Goal: Feedback & Contribution: Contribute content

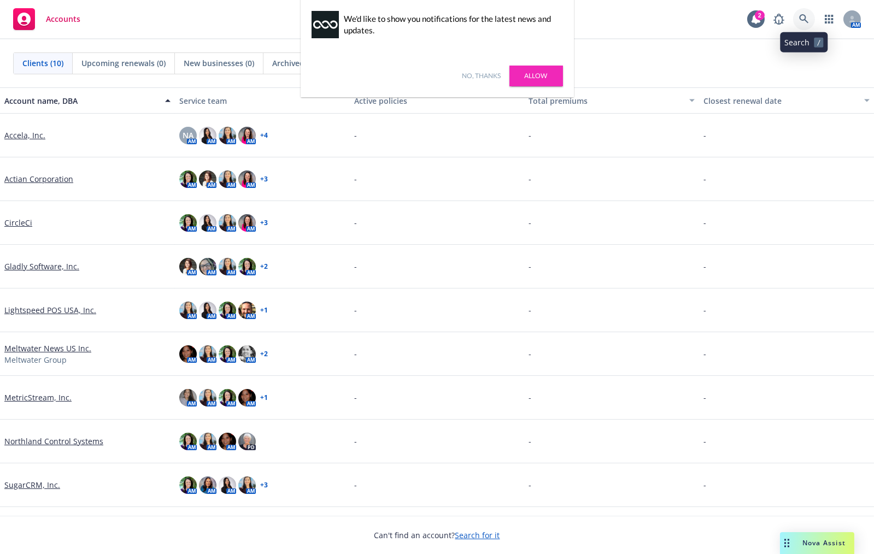
click at [805, 14] on icon at bounding box center [804, 19] width 10 height 10
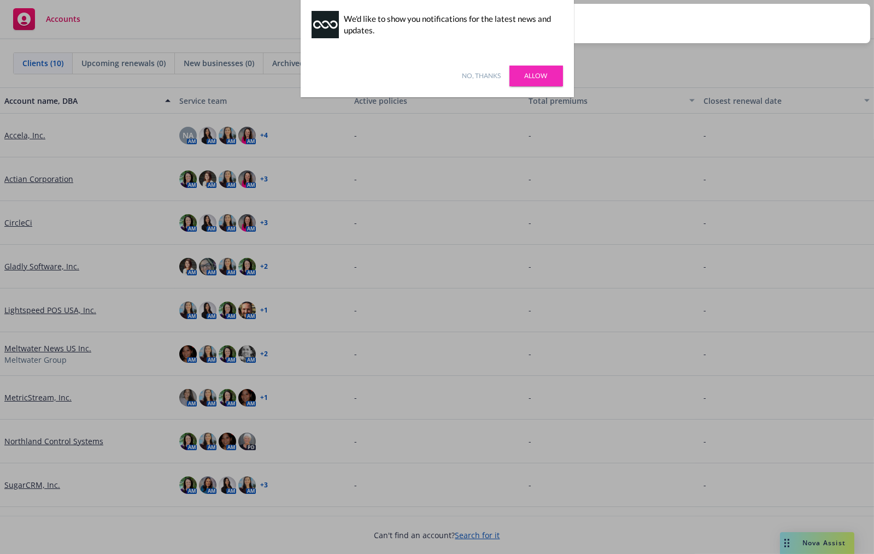
click at [486, 75] on link "No, thanks" at bounding box center [482, 76] width 39 height 10
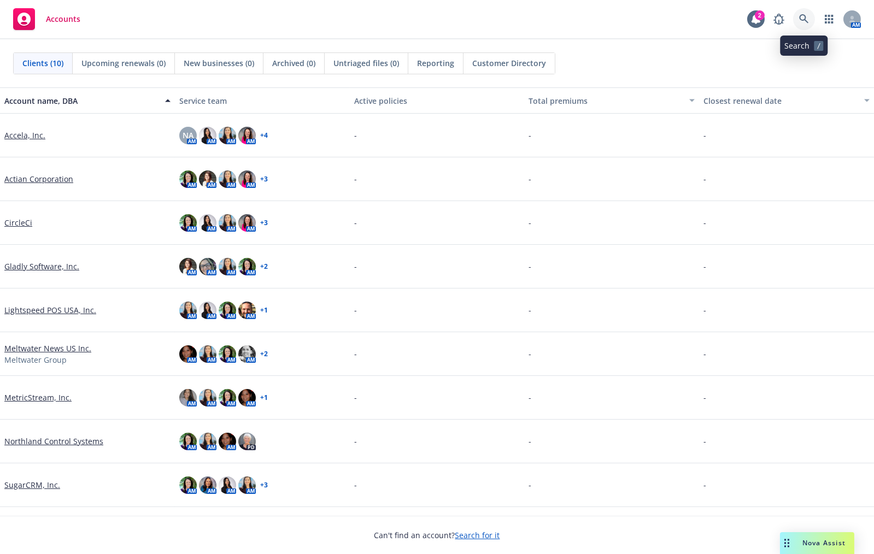
click at [810, 16] on link at bounding box center [804, 19] width 22 height 22
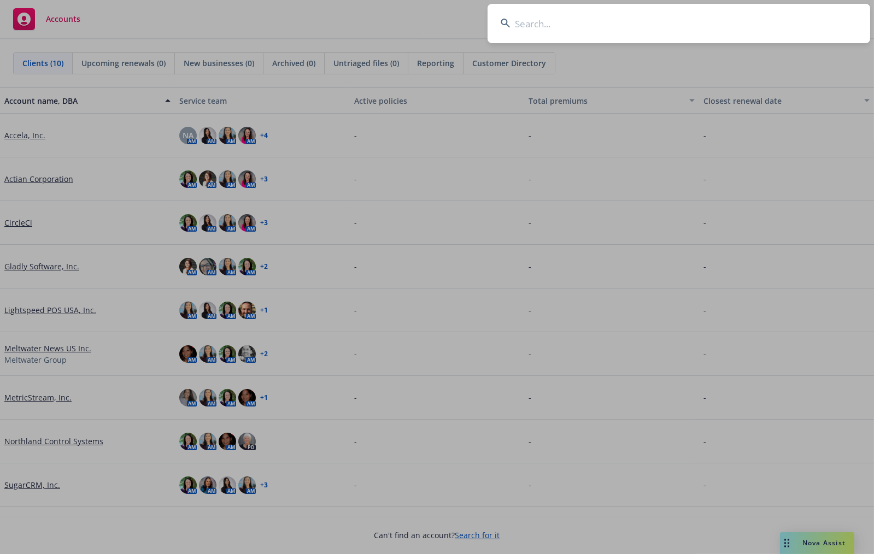
click at [591, 30] on input at bounding box center [679, 23] width 383 height 39
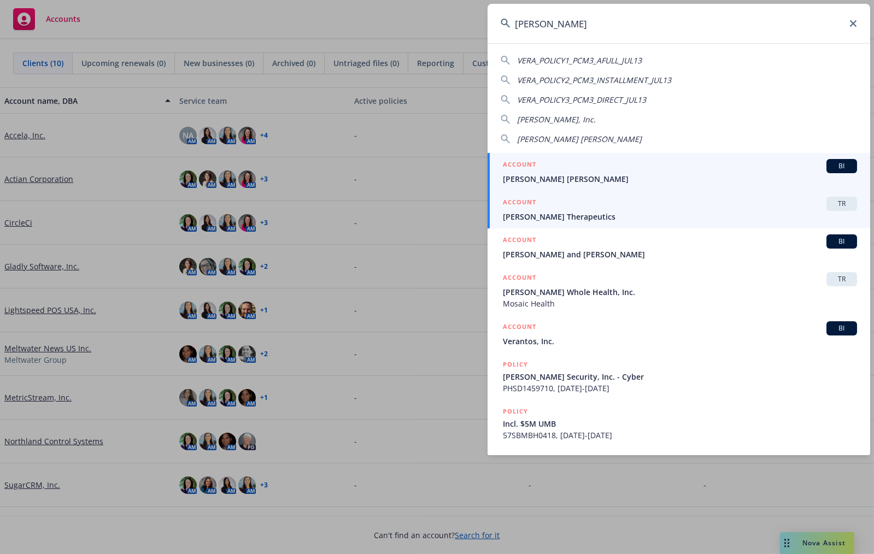
type input "[PERSON_NAME]"
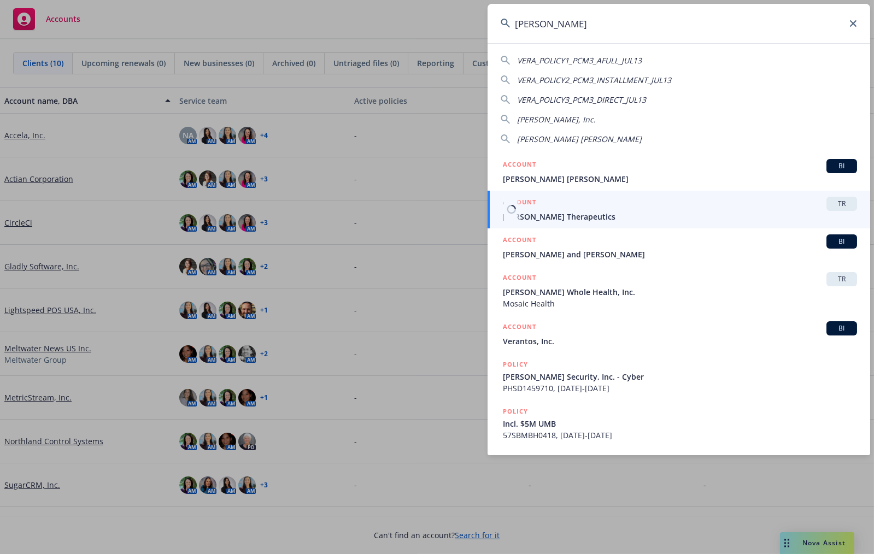
click at [558, 218] on span "[PERSON_NAME] Therapeutics" at bounding box center [680, 216] width 354 height 11
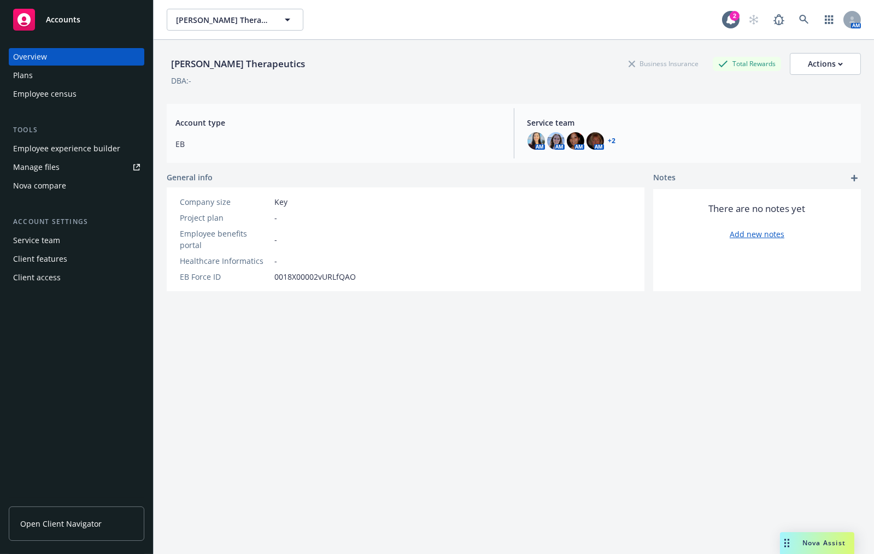
click at [37, 77] on div "Plans" at bounding box center [76, 75] width 127 height 17
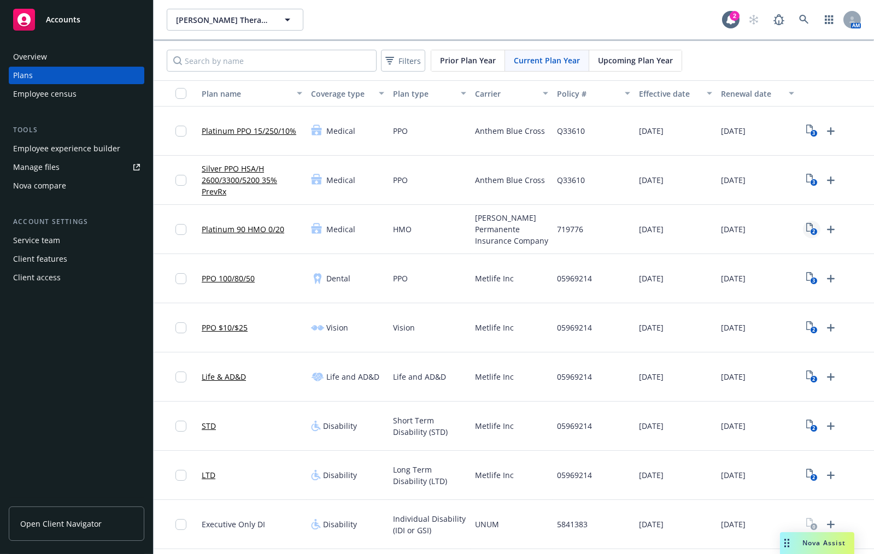
click at [817, 228] on icon "2" at bounding box center [812, 229] width 11 height 13
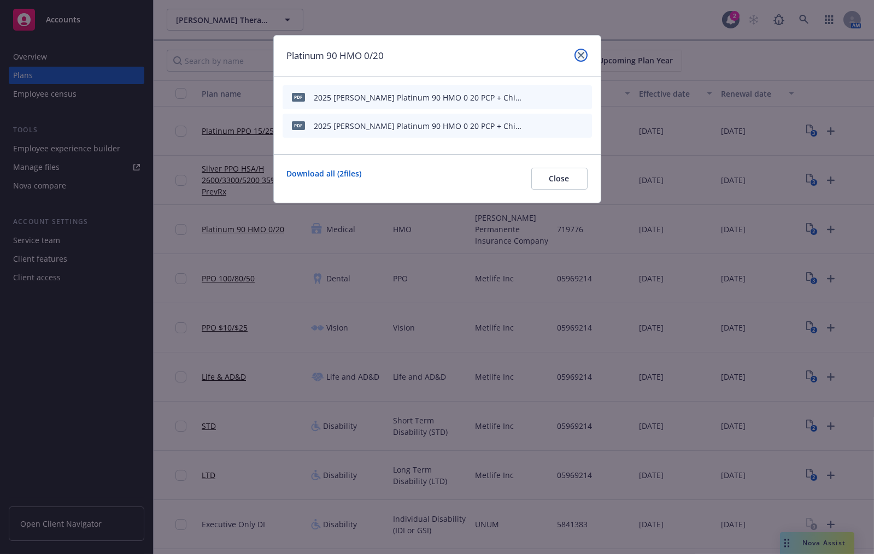
click at [582, 55] on icon "close" at bounding box center [581, 55] width 7 height 7
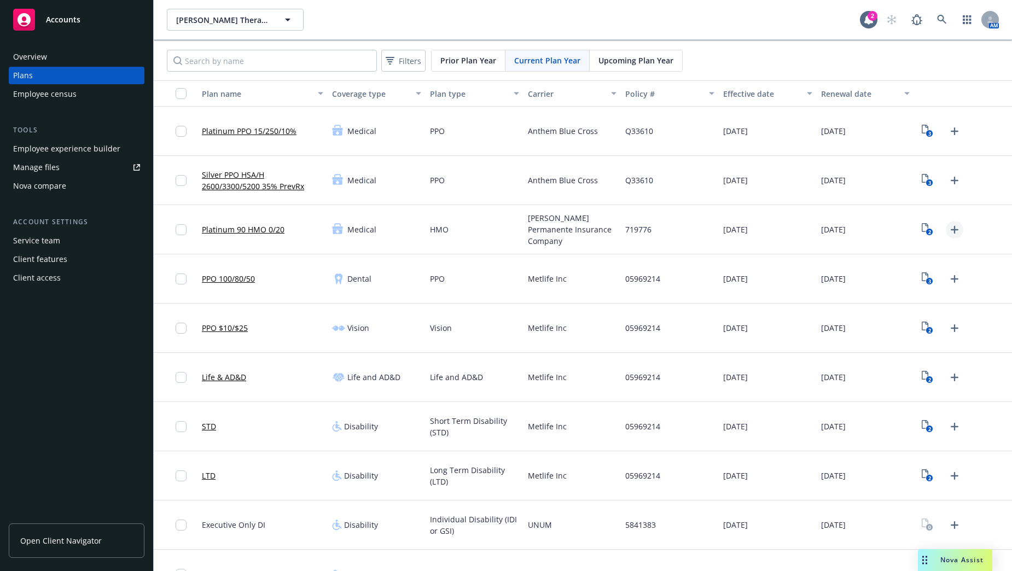
click at [823, 227] on icon "Upload Plan Documents" at bounding box center [954, 229] width 13 height 13
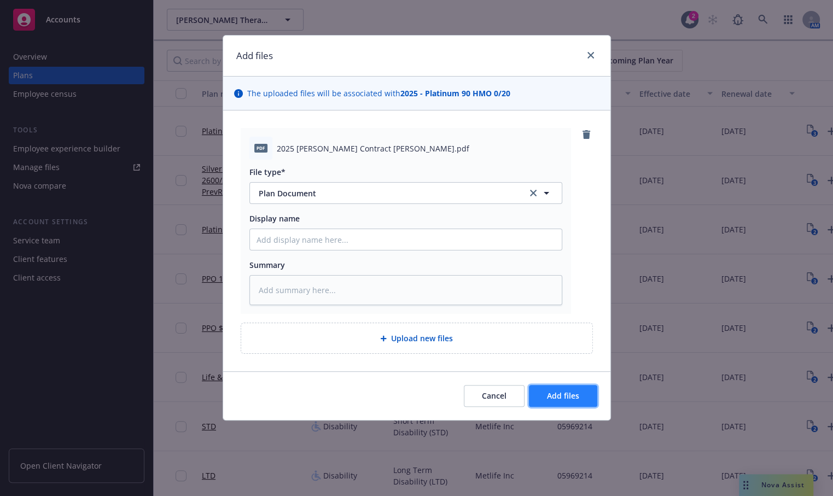
click at [567, 395] on span "Add files" at bounding box center [563, 395] width 32 height 10
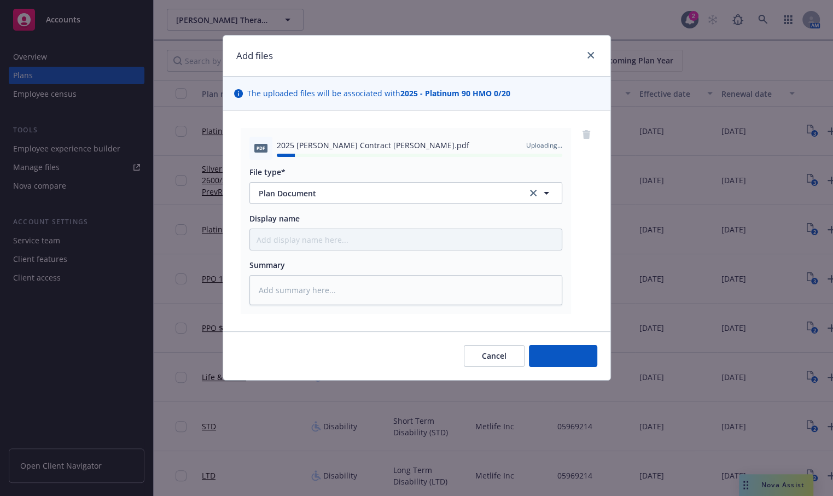
type textarea "x"
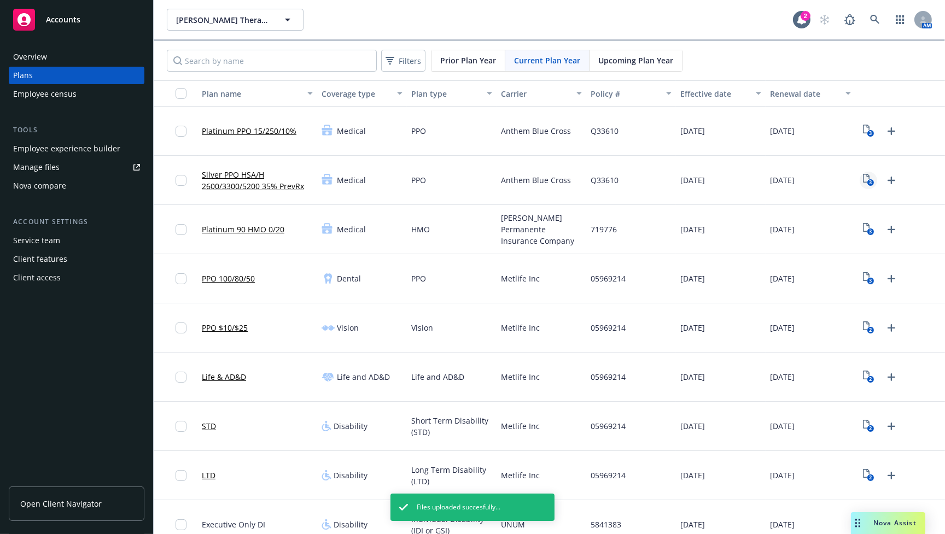
click at [823, 178] on icon "3" at bounding box center [868, 180] width 11 height 13
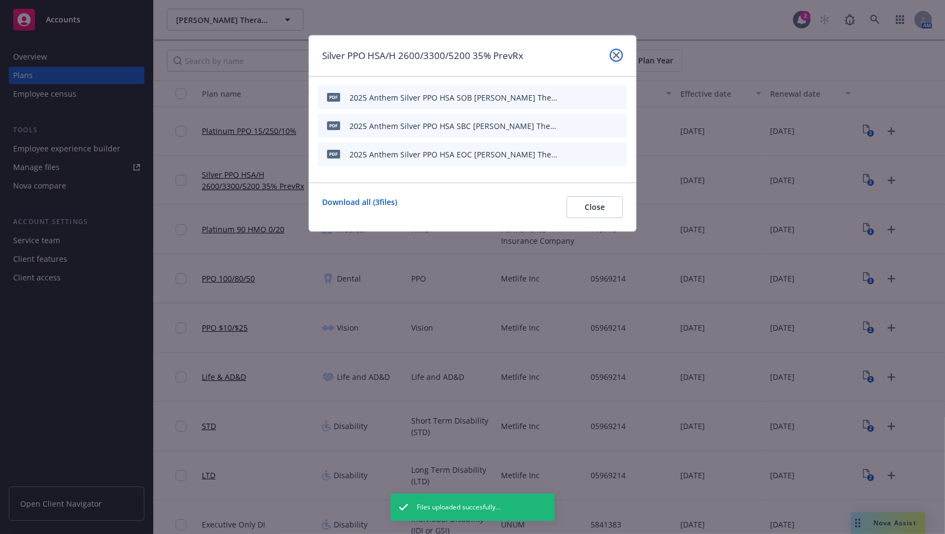
click at [620, 54] on link "close" at bounding box center [616, 55] width 13 height 13
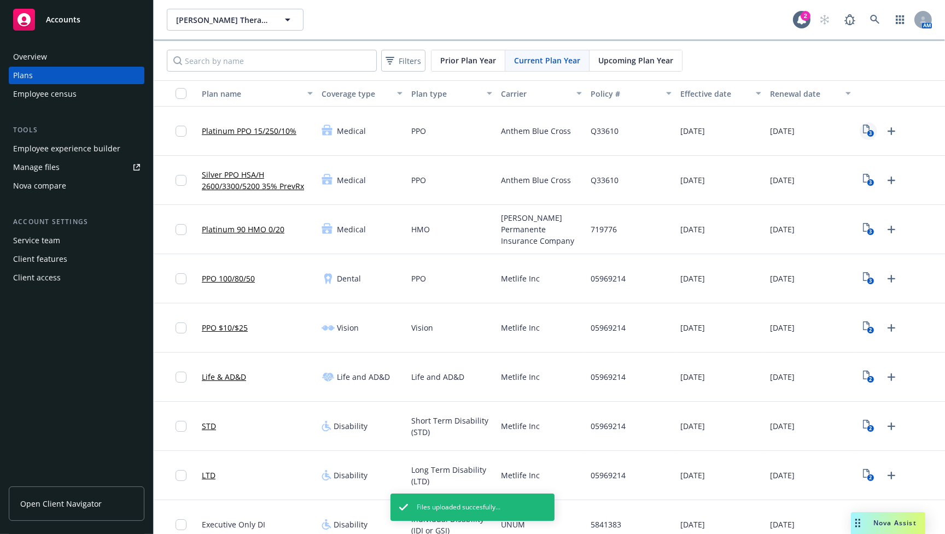
click at [823, 139] on link "3" at bounding box center [868, 130] width 17 height 17
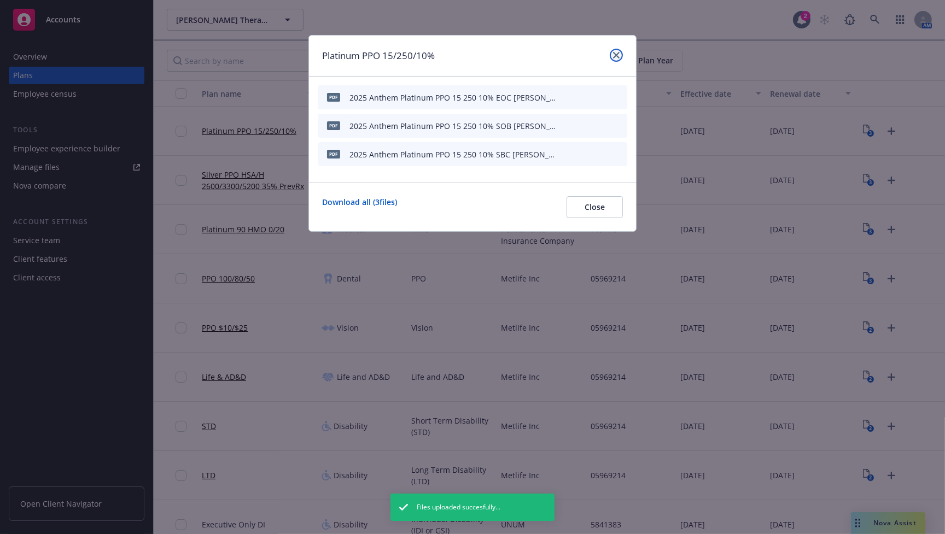
click at [618, 55] on icon "close" at bounding box center [616, 55] width 7 height 7
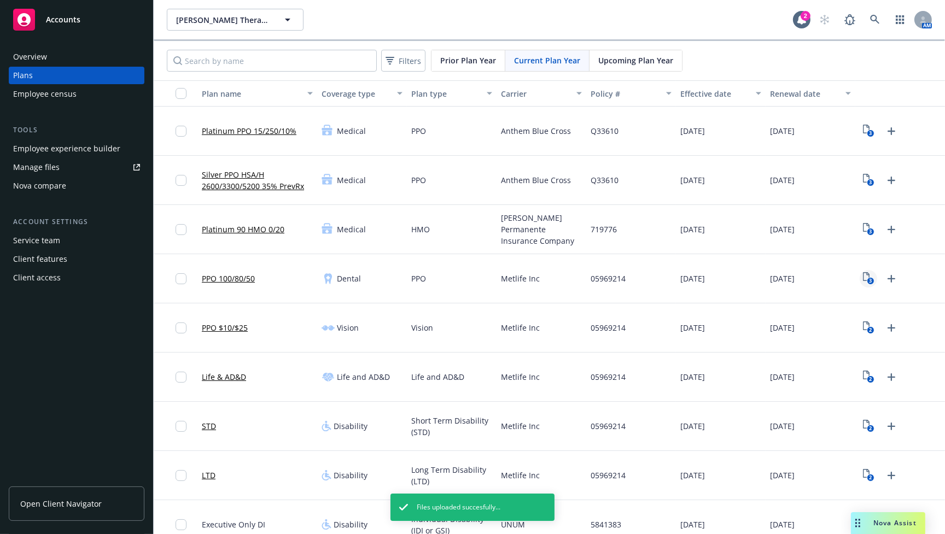
click at [823, 282] on rect "View Plan Documents" at bounding box center [870, 281] width 7 height 7
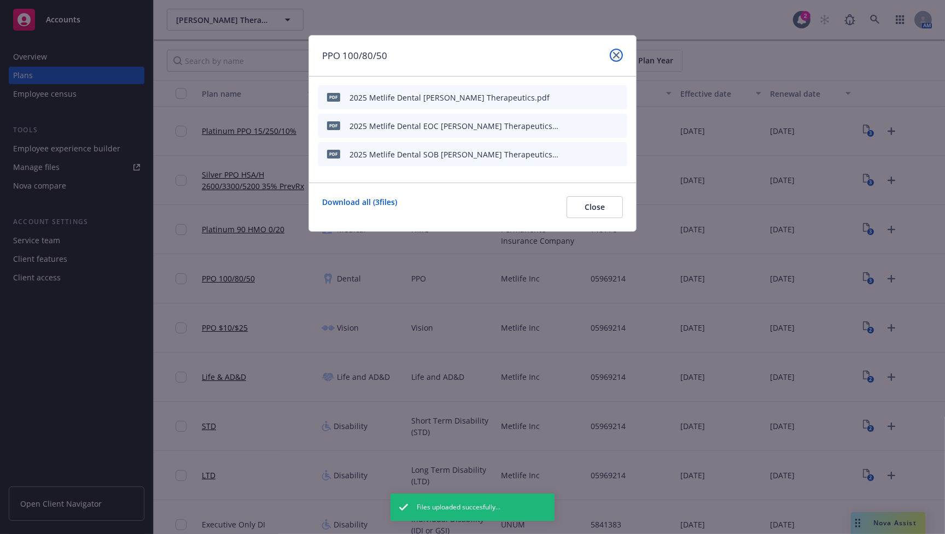
click at [617, 52] on icon "close" at bounding box center [616, 55] width 7 height 7
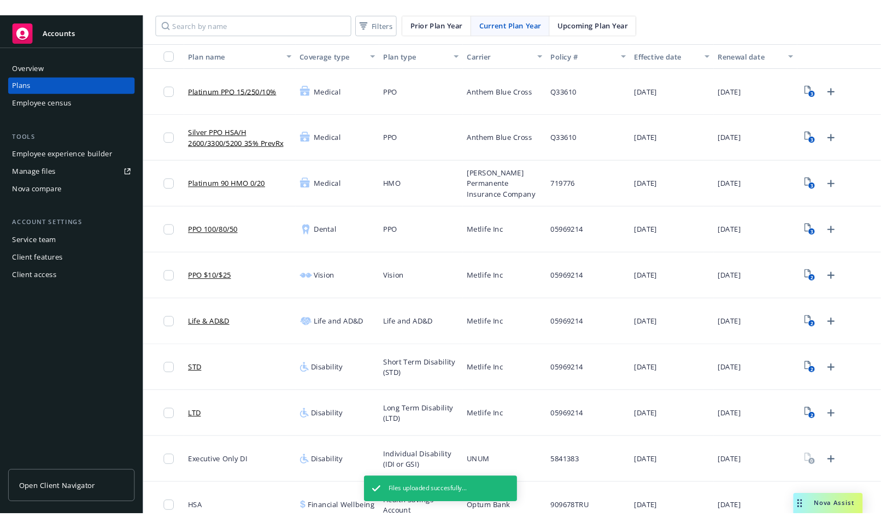
scroll to position [149, 0]
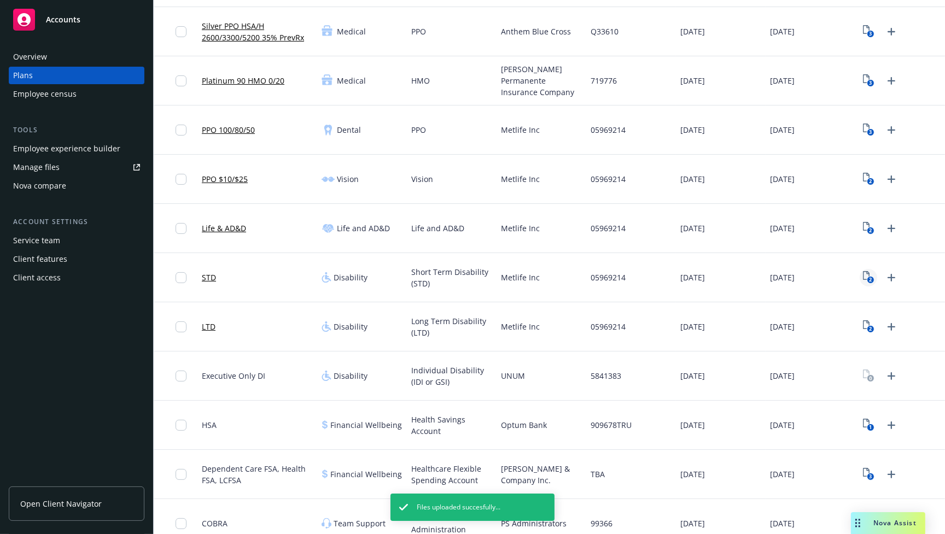
click at [823, 278] on text "2" at bounding box center [870, 280] width 3 height 7
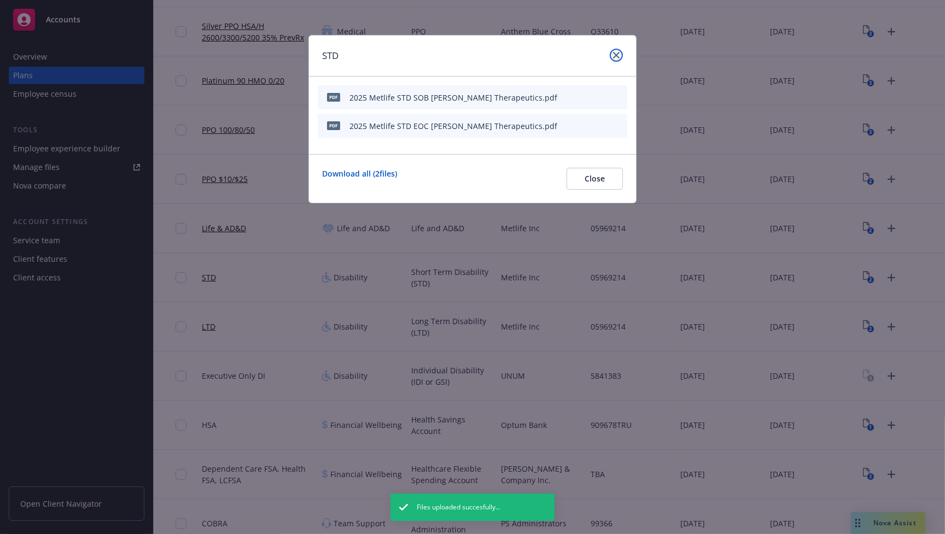
click at [617, 55] on icon "close" at bounding box center [616, 55] width 7 height 7
